Goal: Information Seeking & Learning: Learn about a topic

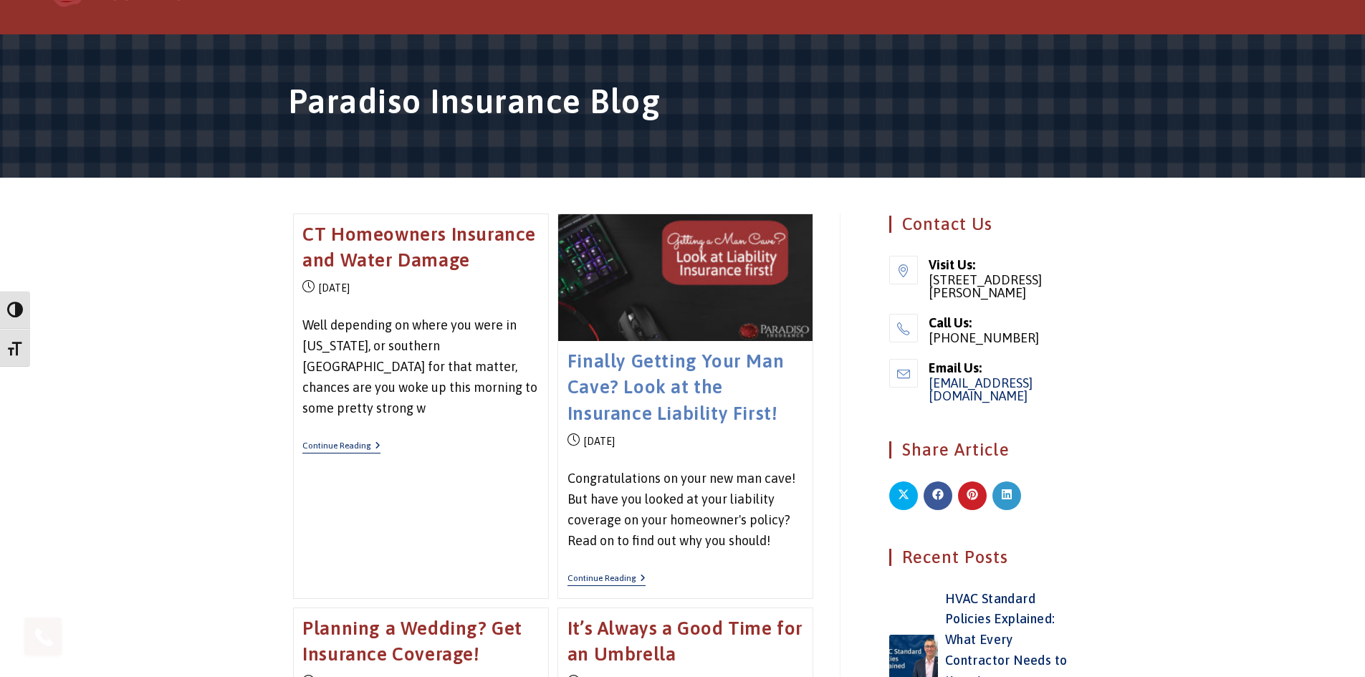
scroll to position [2, 0]
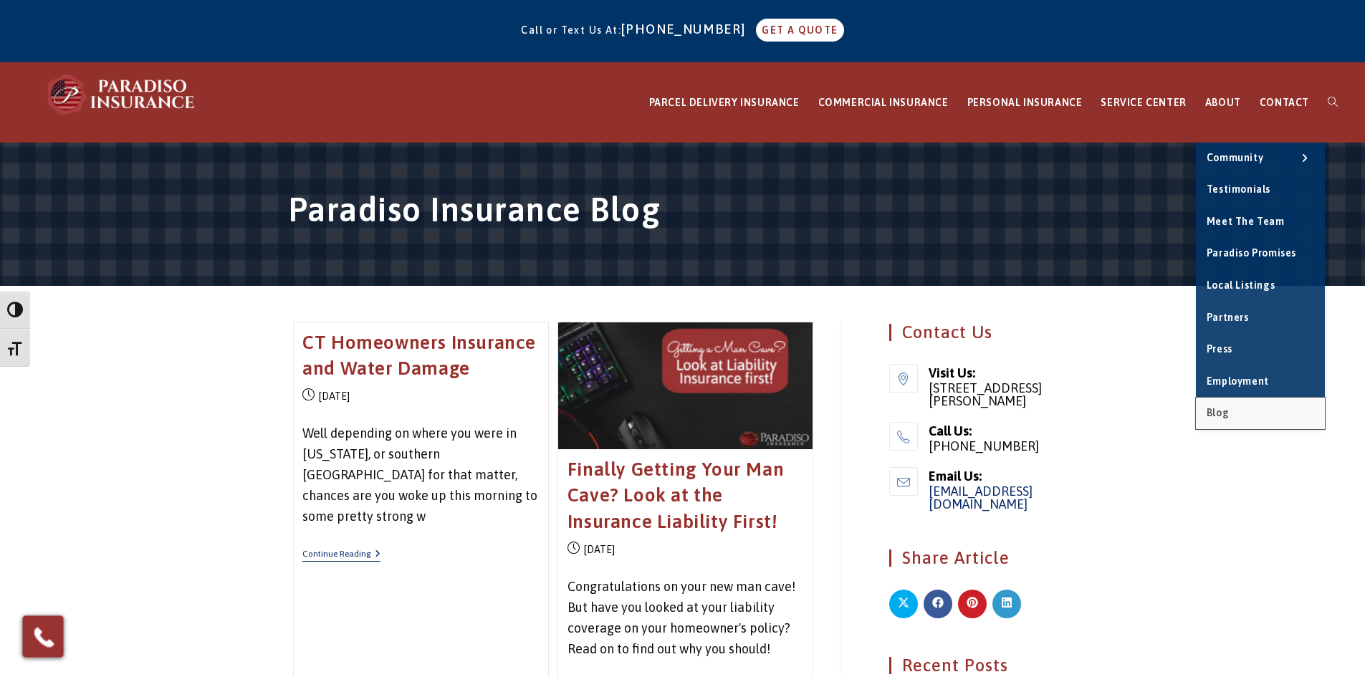
click at [1254, 403] on link "Blog" at bounding box center [1260, 414] width 129 height 32
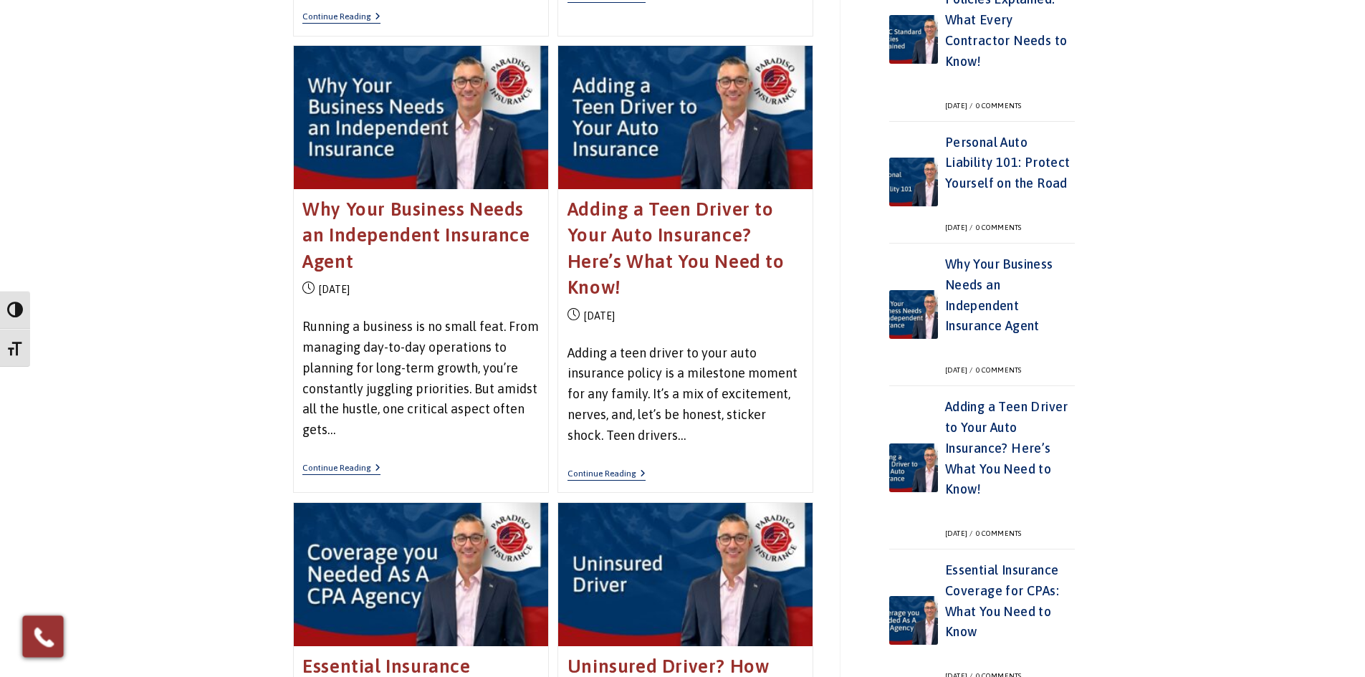
scroll to position [1077, 0]
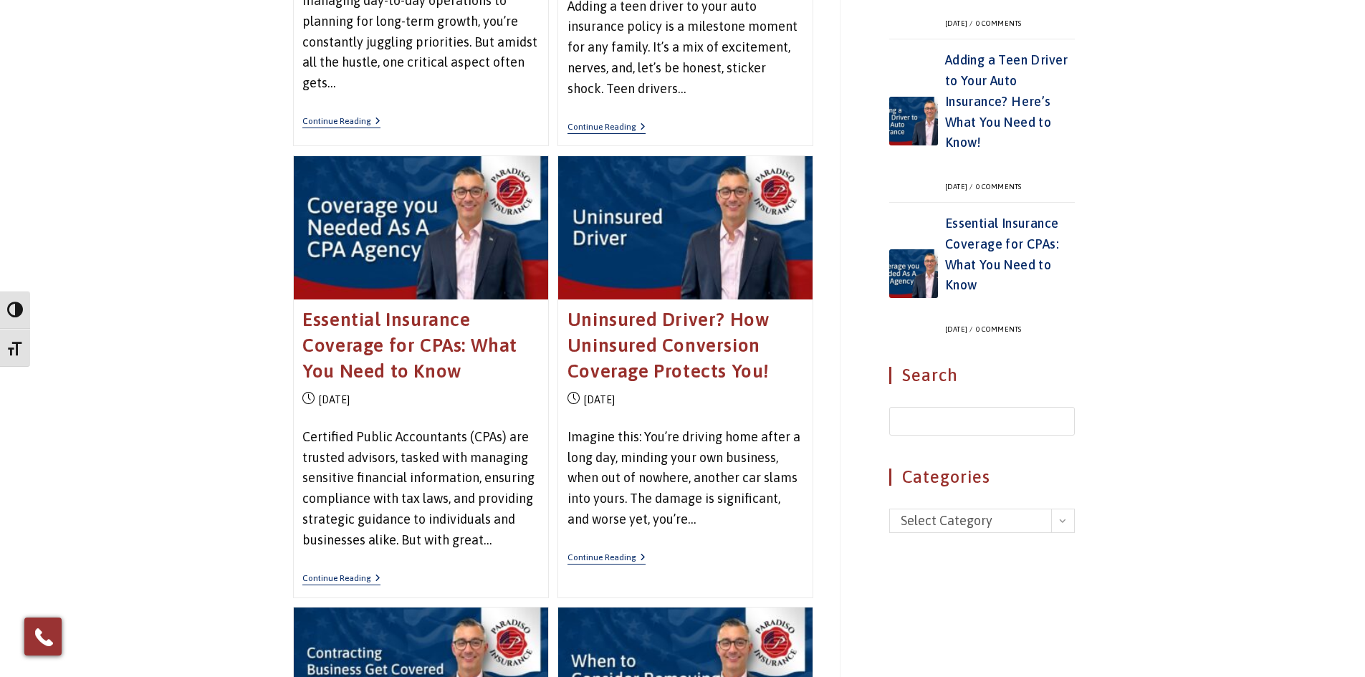
click at [661, 360] on h6 "Uninsured Driver? How Uninsured Conversion Coverage Protects You!" at bounding box center [686, 346] width 236 height 78
click at [662, 333] on h6 "Uninsured Driver? How Uninsured Conversion Coverage Protects You!" at bounding box center [686, 346] width 236 height 78
click at [678, 358] on h6 "Uninsured Driver? How Uninsured Conversion Coverage Protects You!" at bounding box center [686, 346] width 236 height 78
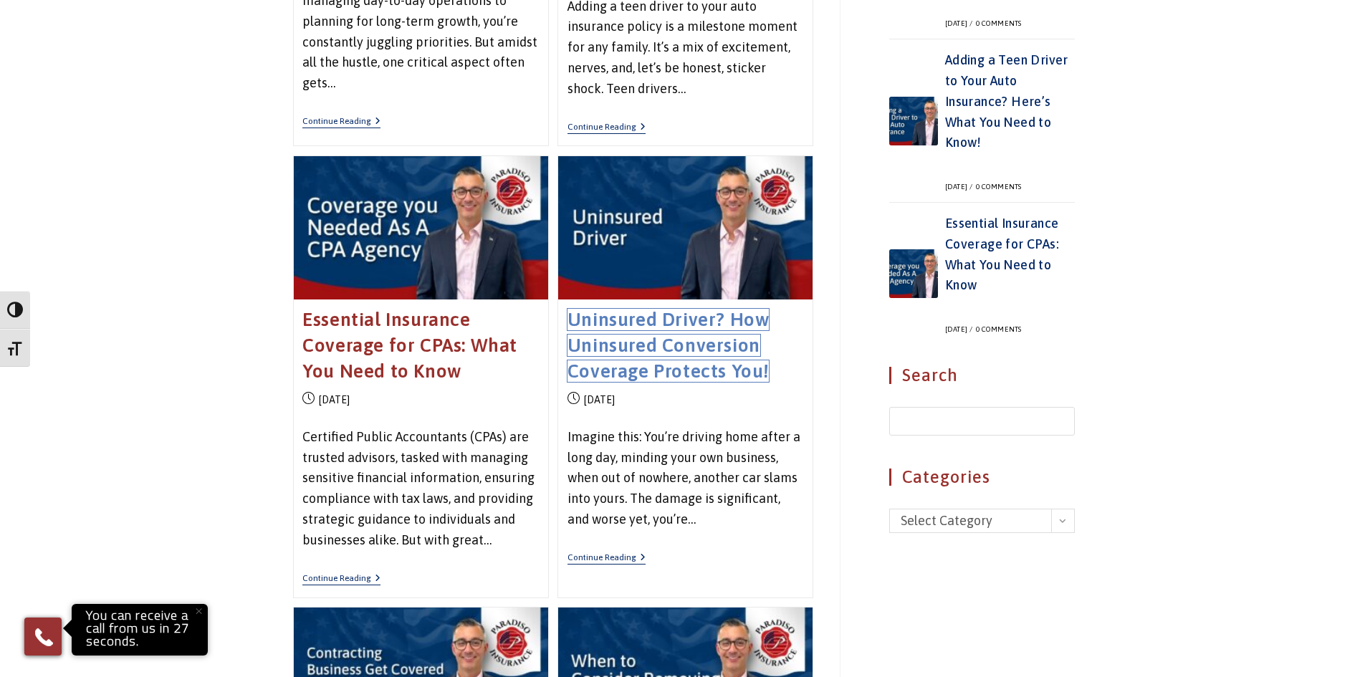
click at [697, 365] on link "Uninsured Driver? How Uninsured Conversion Coverage Protects You!" at bounding box center [669, 346] width 202 height 74
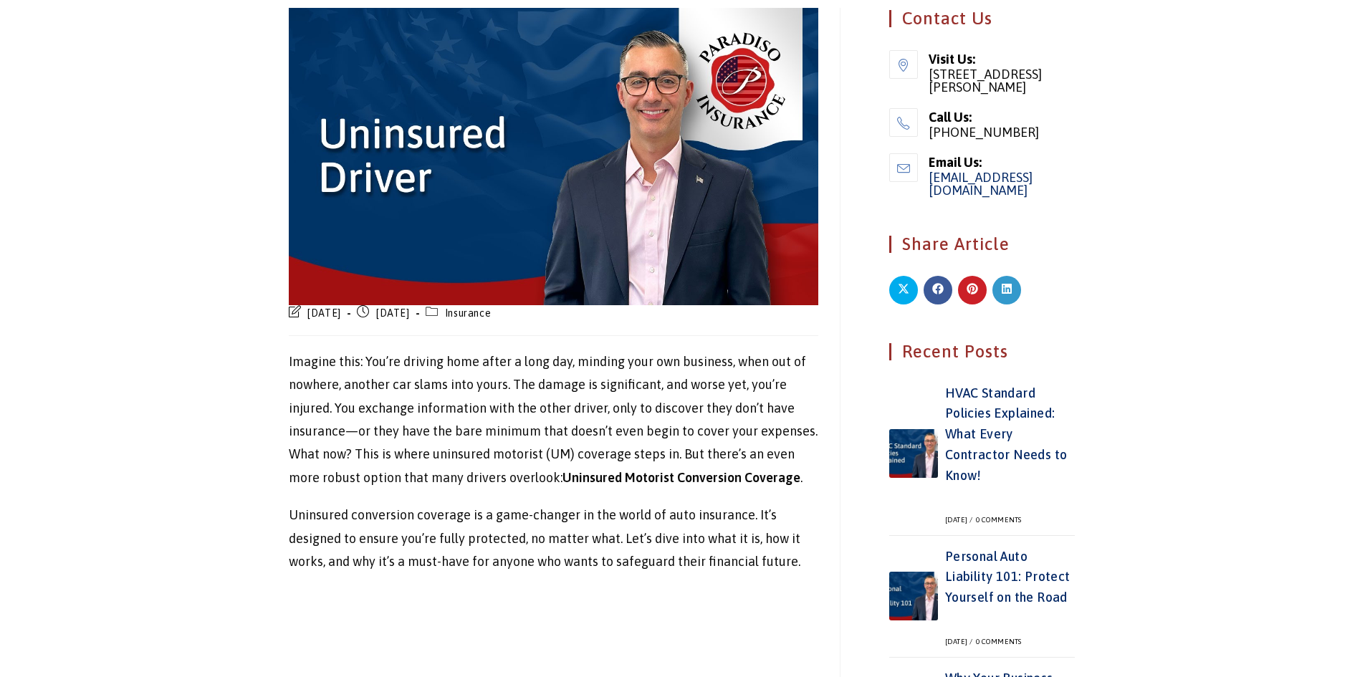
scroll to position [718, 0]
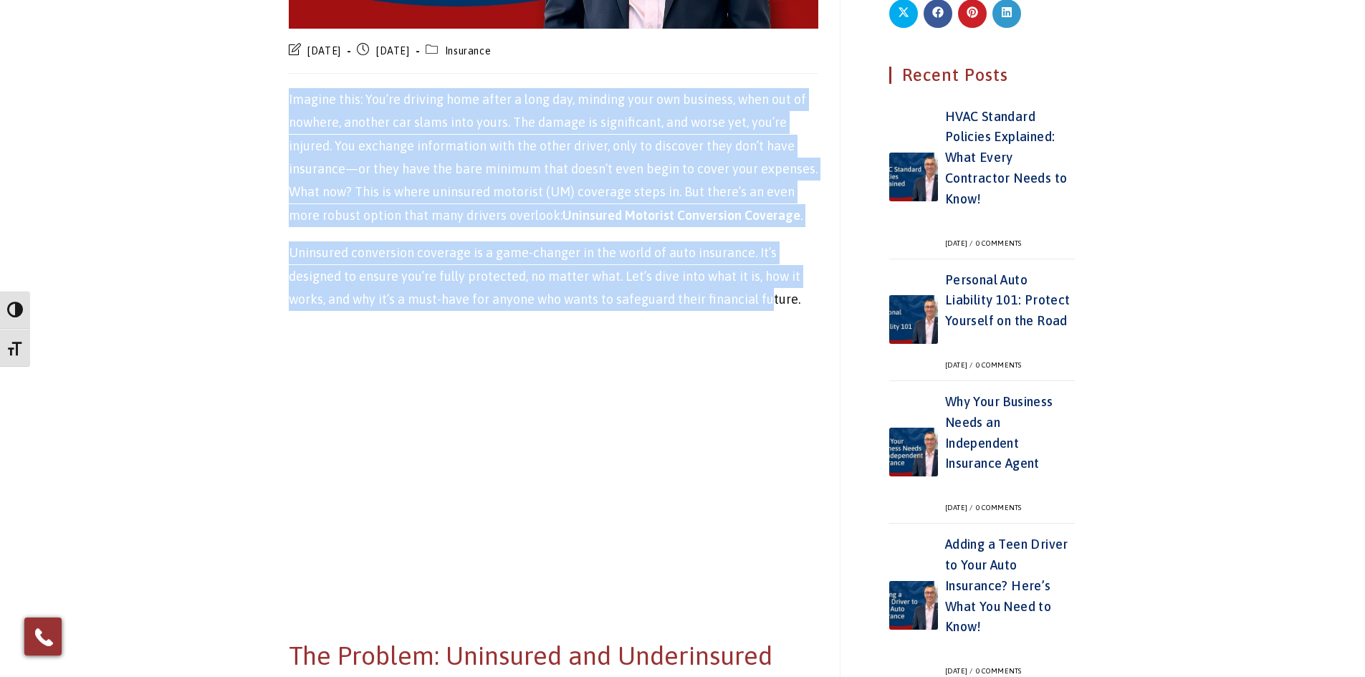
drag, startPoint x: 271, startPoint y: 101, endPoint x: 765, endPoint y: 289, distance: 528.9
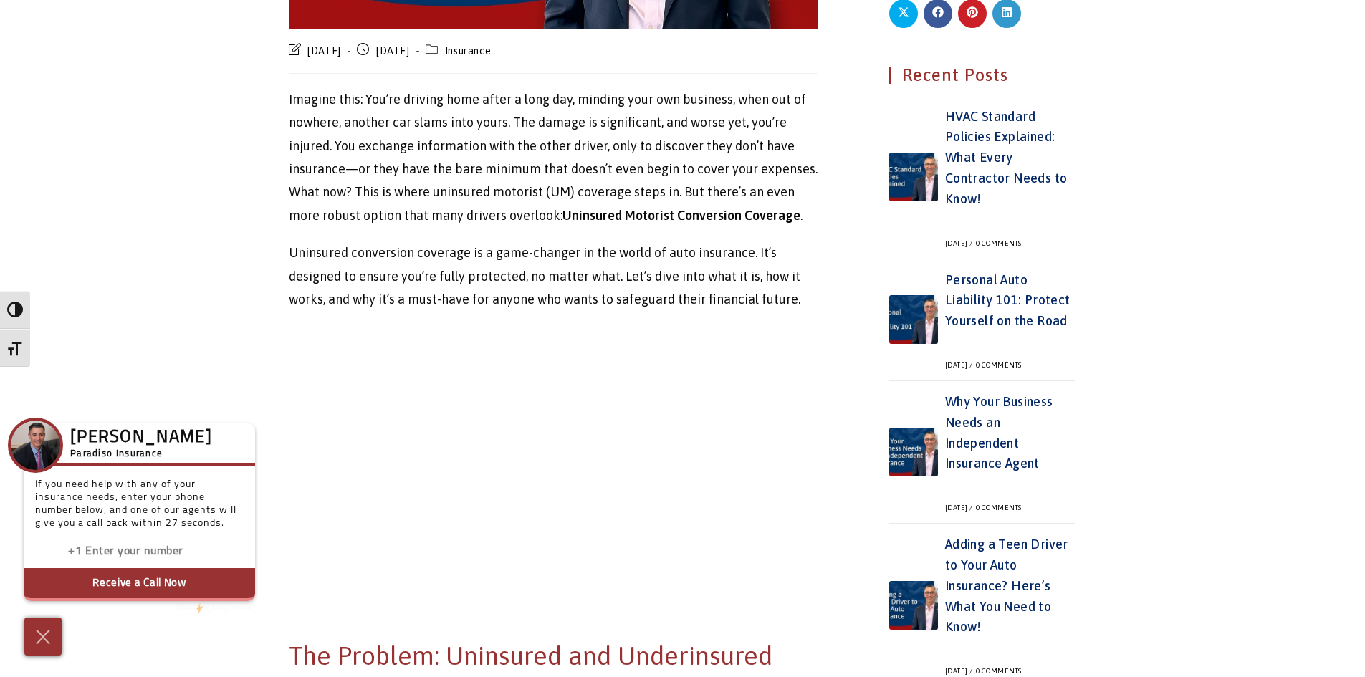
drag, startPoint x: 48, startPoint y: 631, endPoint x: 82, endPoint y: 475, distance: 159.3
click at [48, 631] on img at bounding box center [42, 637] width 21 height 23
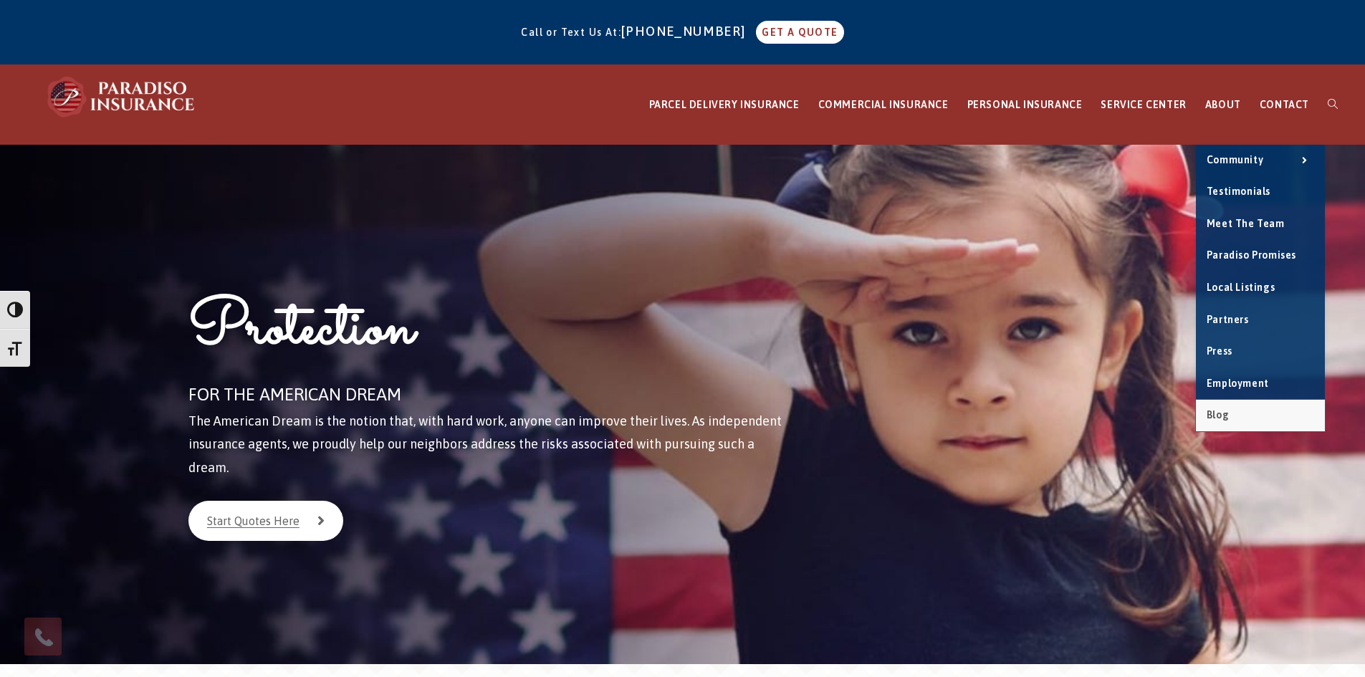
click at [1253, 415] on link "Blog" at bounding box center [1260, 416] width 129 height 32
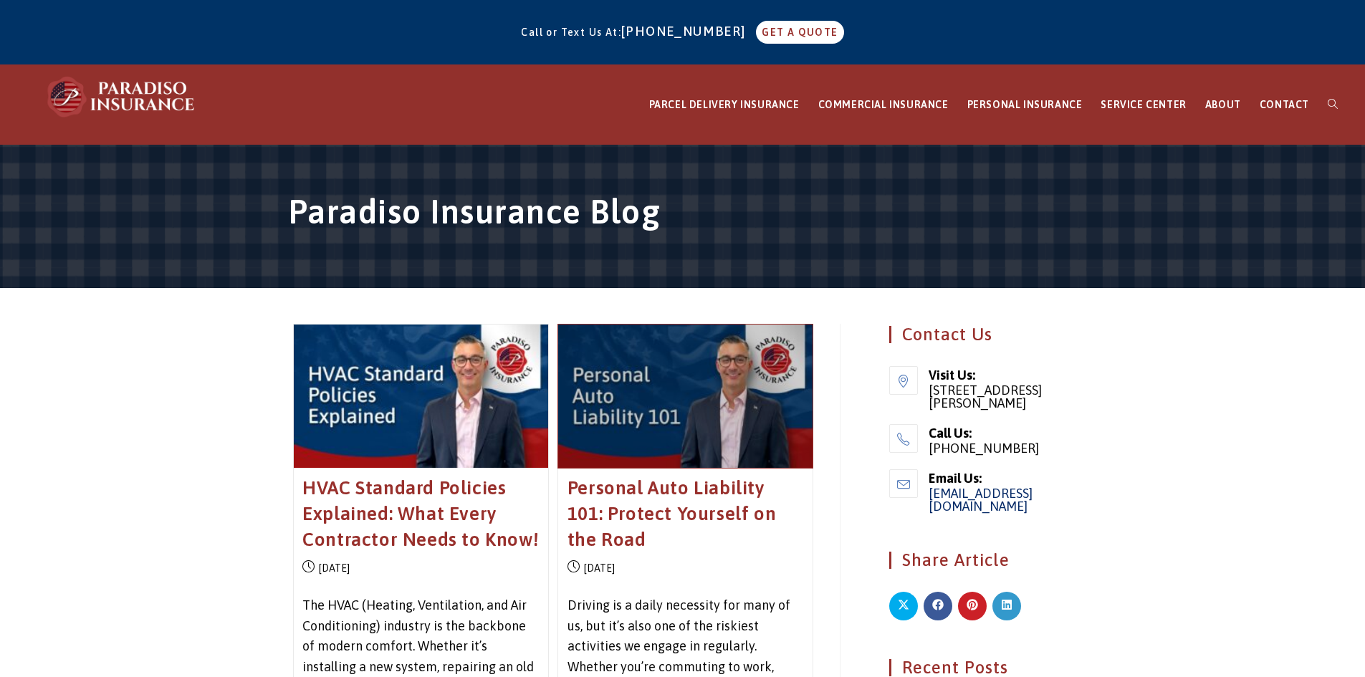
click at [646, 468] on span at bounding box center [685, 396] width 254 height 143
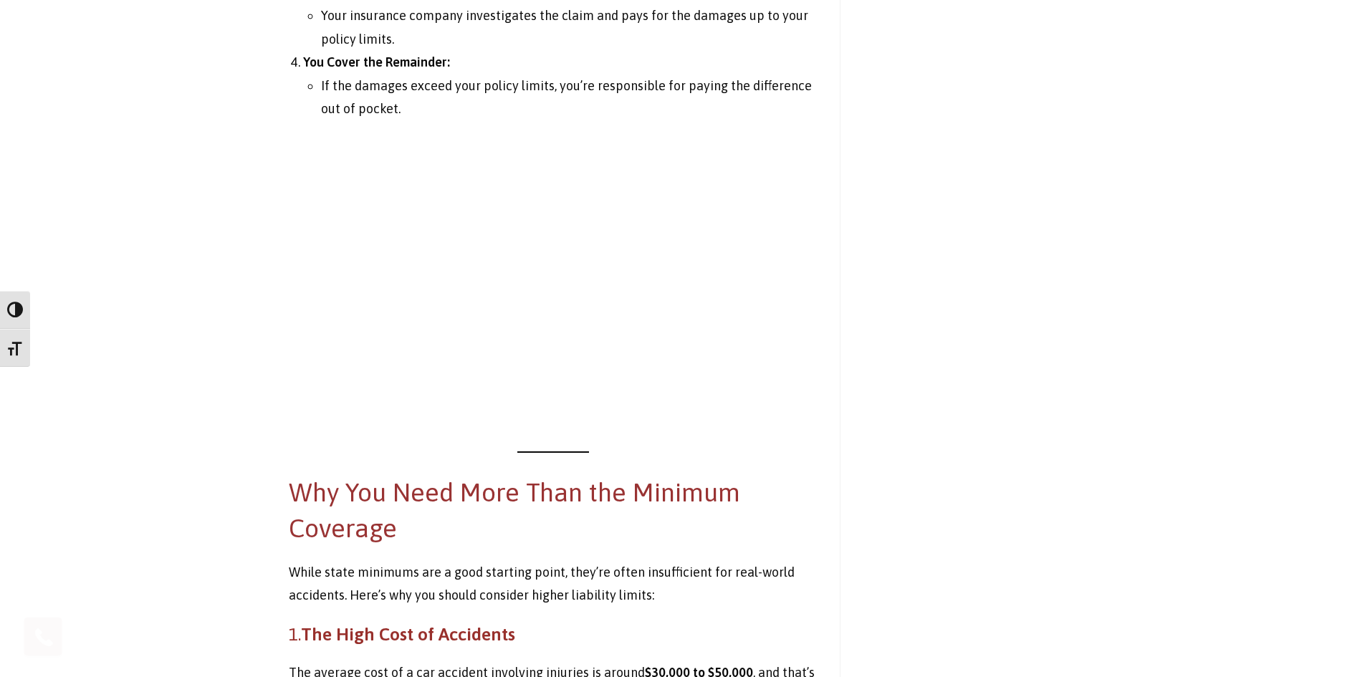
scroll to position [2295, 0]
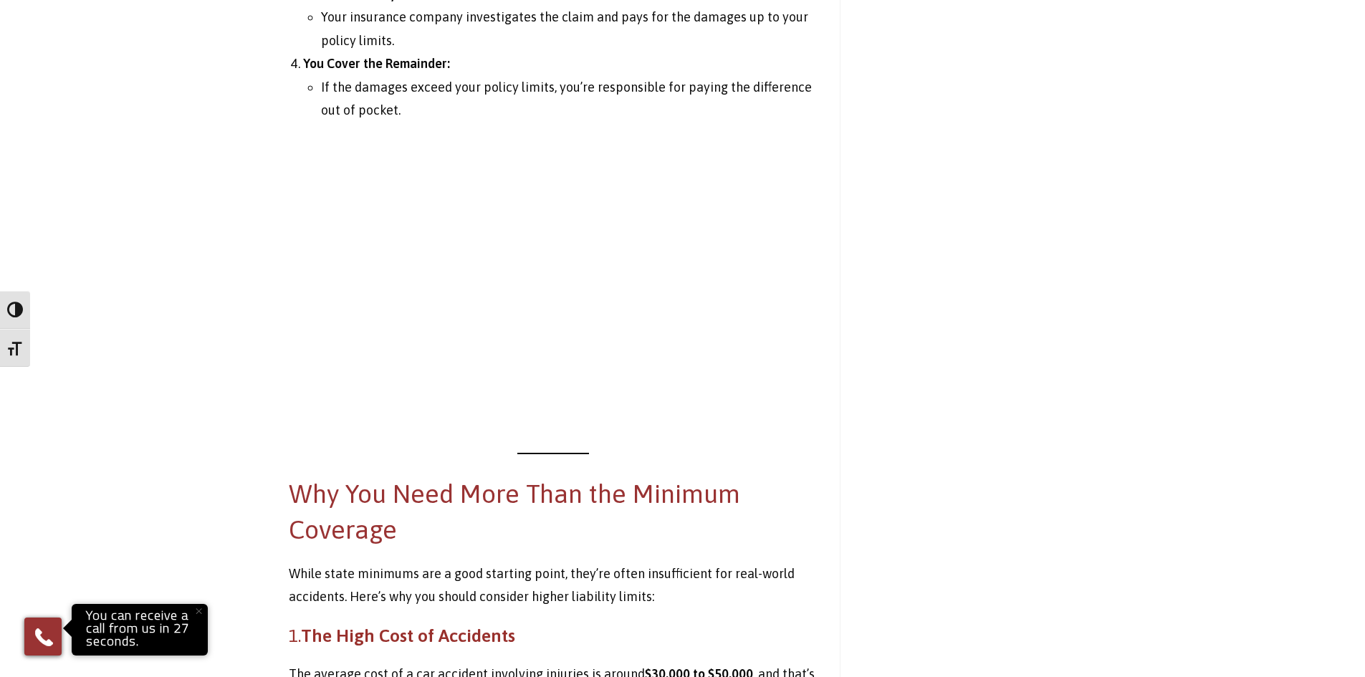
scroll to position [2224, 0]
